Goal: Communication & Community: Share content

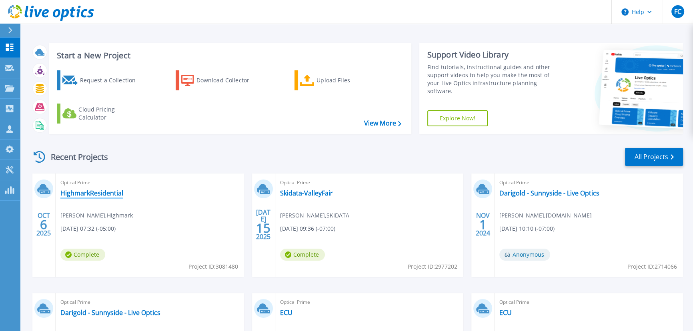
click at [112, 195] on link "HighmarkResidential" at bounding box center [91, 193] width 63 height 8
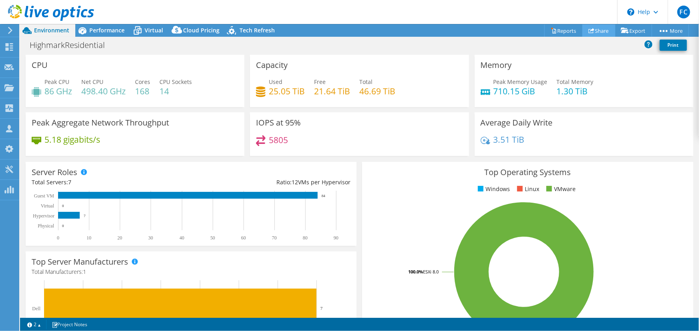
click at [598, 30] on link "Share" at bounding box center [598, 30] width 33 height 12
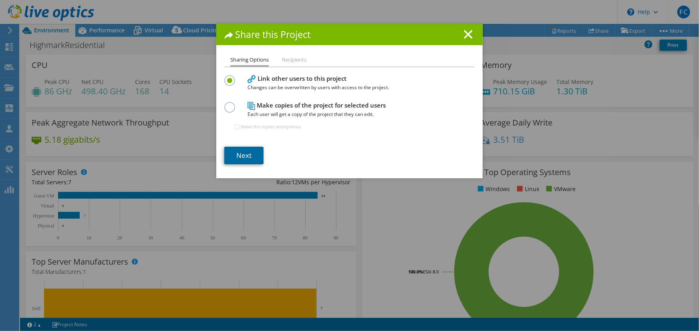
click at [253, 157] on link "Next" at bounding box center [243, 156] width 39 height 18
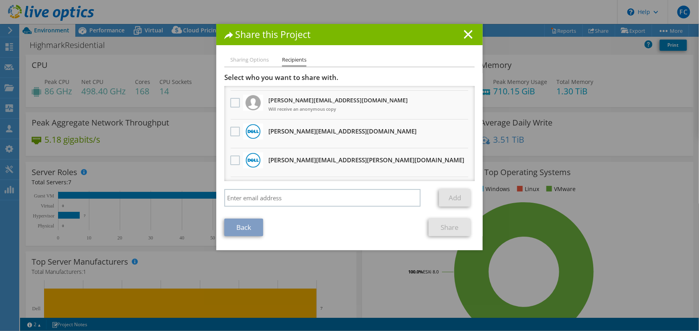
scroll to position [36, 0]
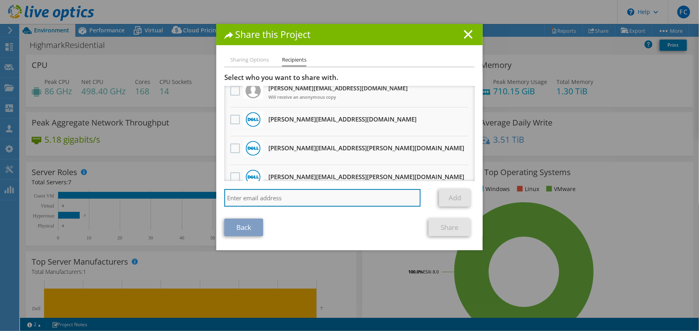
click at [311, 193] on input "search" at bounding box center [322, 198] width 196 height 18
type input "david_ali@shi.com"
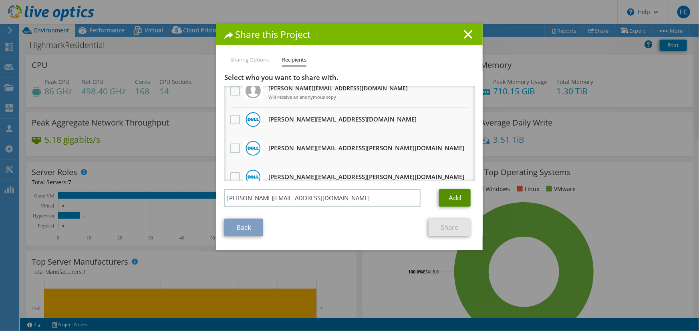
click at [440, 196] on link "Add" at bounding box center [455, 198] width 32 height 18
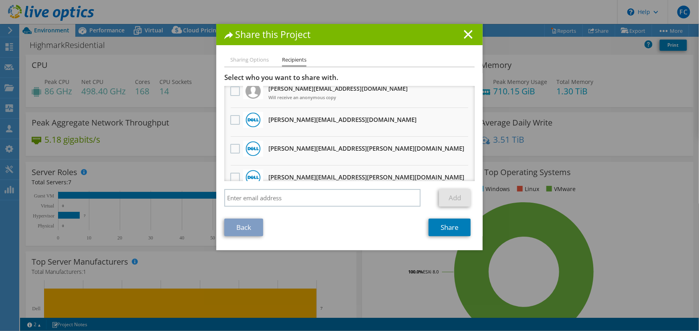
scroll to position [0, 0]
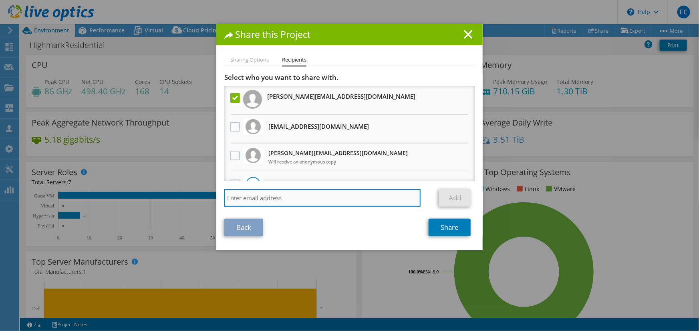
click at [287, 198] on input "search" at bounding box center [322, 198] width 196 height 18
type input "Ash_Ajukumar@shi.com"
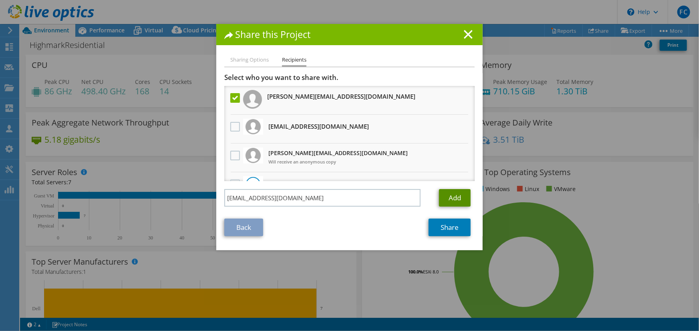
click at [448, 195] on link "Add" at bounding box center [455, 198] width 32 height 18
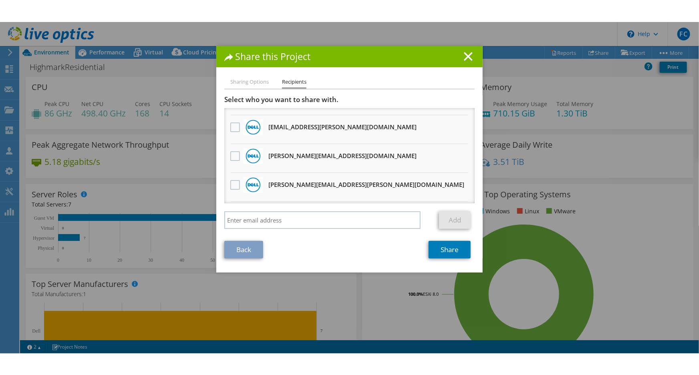
scroll to position [473, 0]
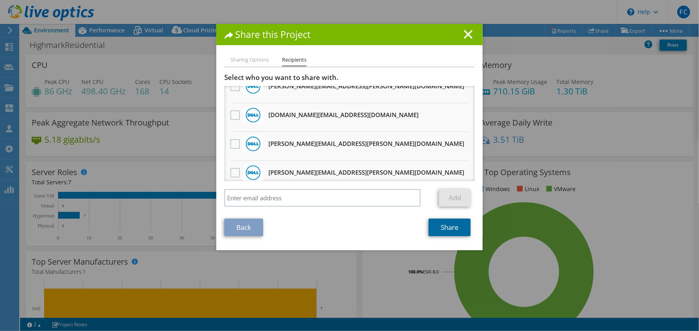
click at [460, 226] on link "Share" at bounding box center [449, 228] width 42 height 18
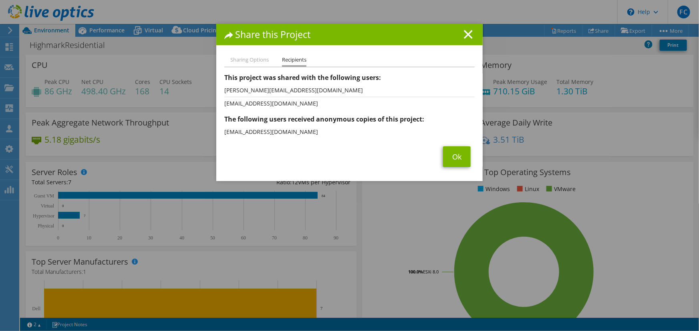
click at [258, 62] on li "Sharing Options" at bounding box center [249, 60] width 38 height 10
click at [469, 38] on icon at bounding box center [468, 34] width 9 height 9
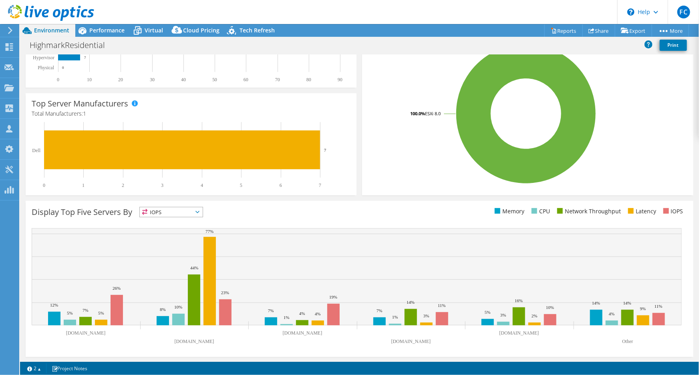
scroll to position [0, 0]
